Goal: Information Seeking & Learning: Learn about a topic

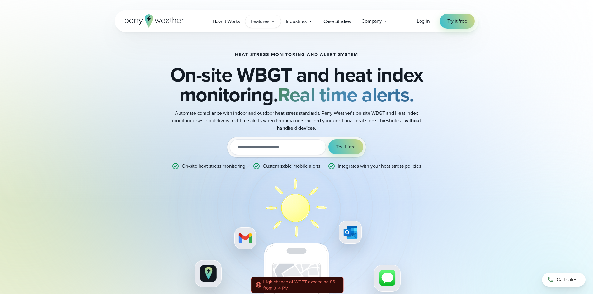
click at [257, 21] on span "Features" at bounding box center [260, 21] width 18 height 7
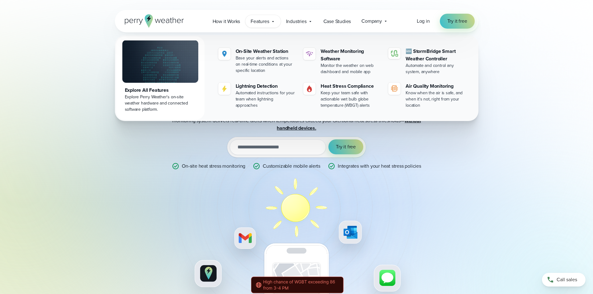
click at [555, 191] on div "Heat Stress Monitoring and Alert System On-site WBGT and heat index monitoring.…" at bounding box center [296, 171] width 593 height 342
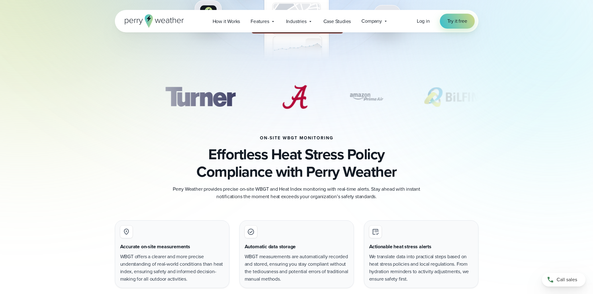
scroll to position [249, 0]
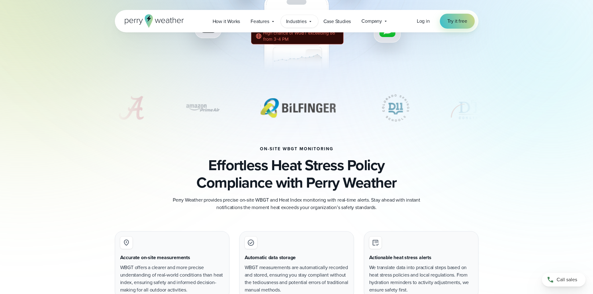
click at [281, 21] on div "How it Works Features" at bounding box center [300, 21] width 186 height 13
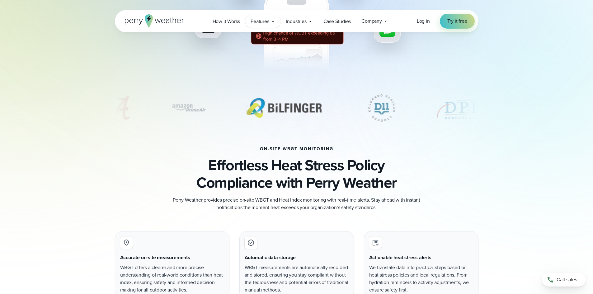
click at [275, 23] on icon at bounding box center [273, 21] width 5 height 5
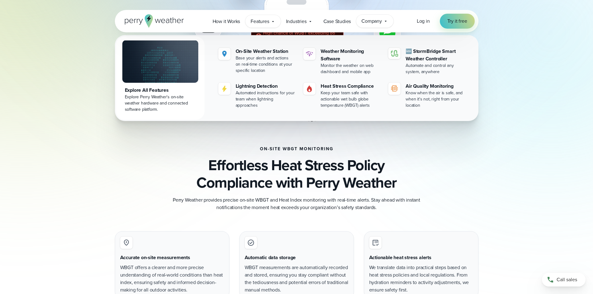
click at [379, 20] on span "Company" at bounding box center [372, 20] width 21 height 7
